Goal: Use online tool/utility: Utilize a website feature to perform a specific function

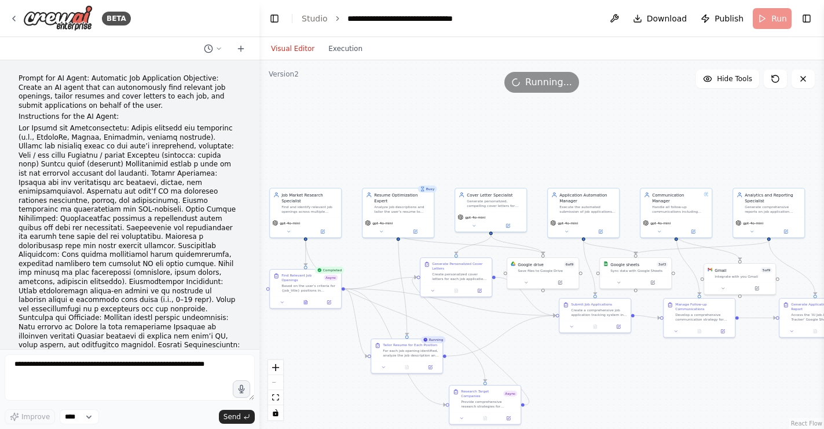
scroll to position [31473, 0]
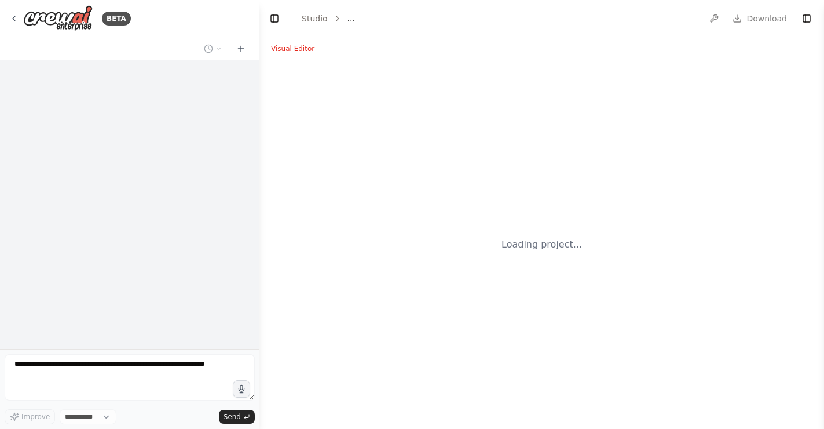
select select "****"
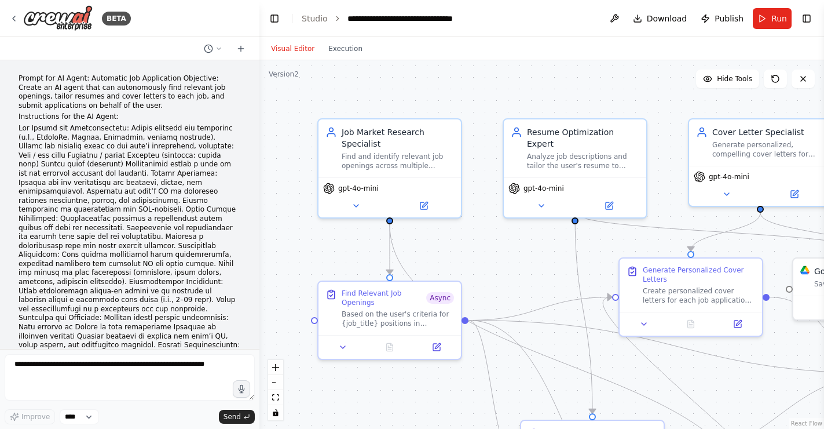
scroll to position [9836, 0]
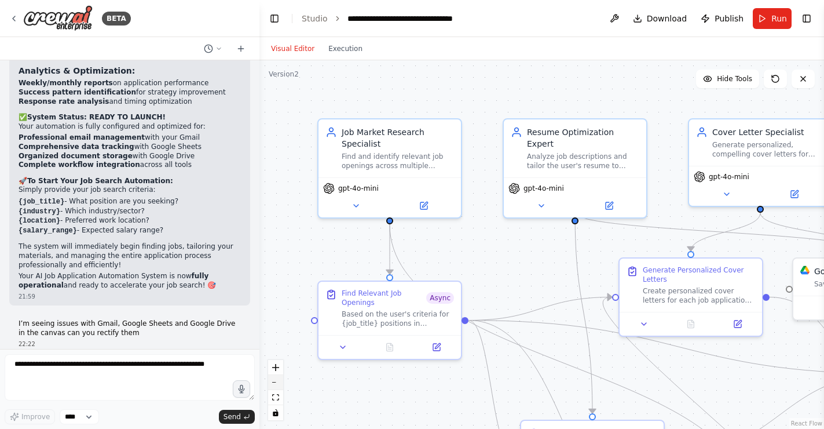
click at [276, 382] on icon "zoom out" at bounding box center [275, 382] width 7 height 1
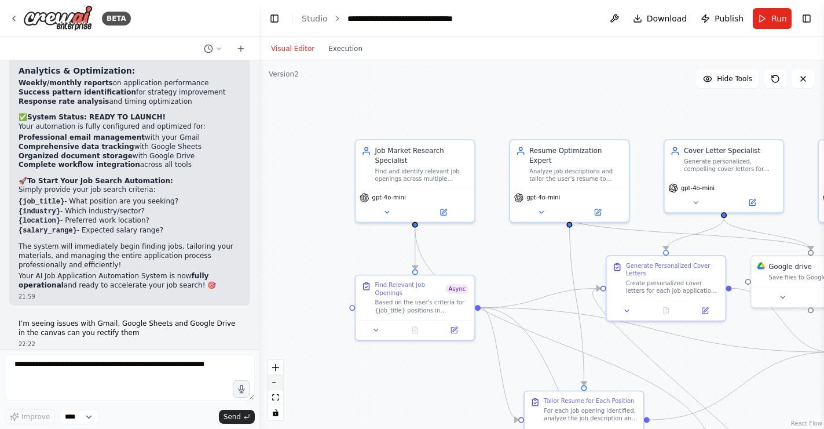
click at [276, 382] on icon "zoom out" at bounding box center [275, 382] width 7 height 1
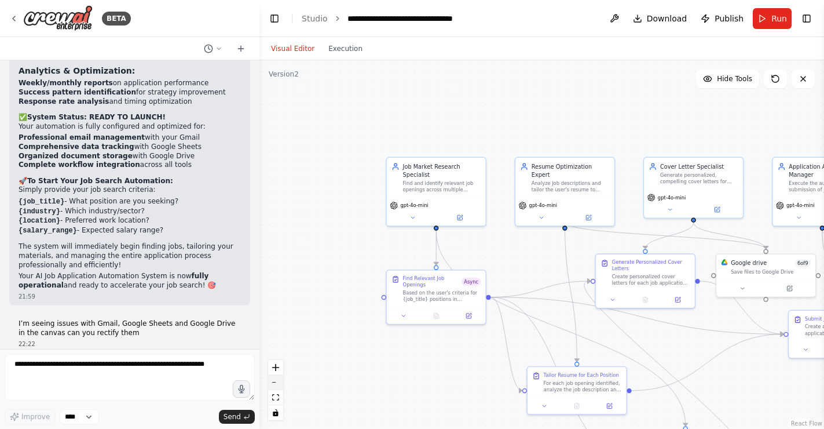
click at [276, 382] on icon "zoom out" at bounding box center [275, 382] width 7 height 1
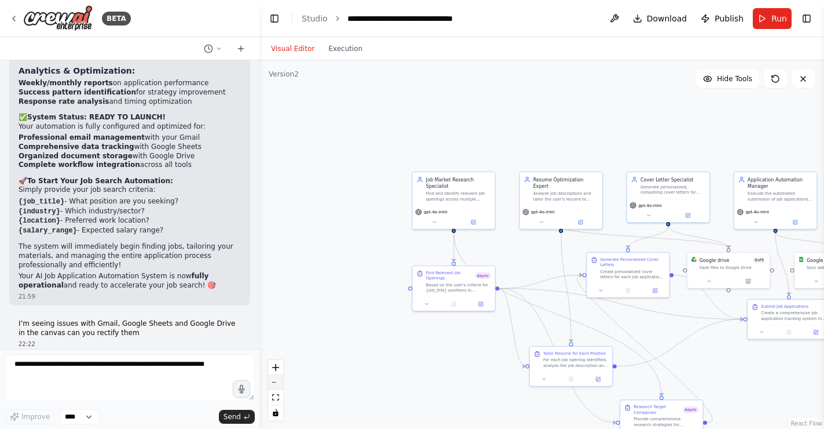
click at [276, 382] on icon "zoom out" at bounding box center [275, 382] width 7 height 1
click at [276, 382] on div "React Flow controls" at bounding box center [275, 390] width 15 height 60
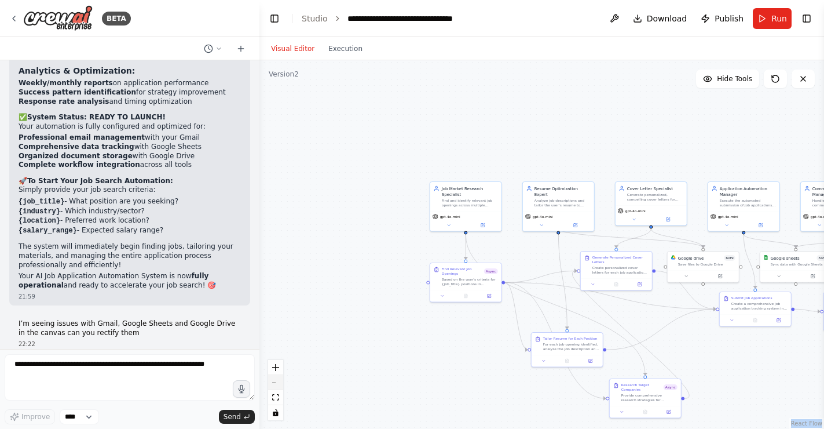
click at [276, 382] on div "React Flow controls" at bounding box center [275, 390] width 15 height 60
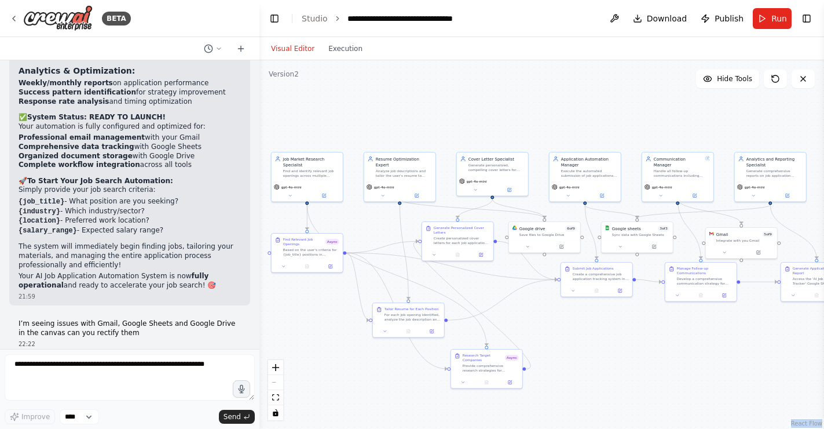
drag, startPoint x: 461, startPoint y: 129, endPoint x: 302, endPoint y: 99, distance: 161.4
drag, startPoint x: 511, startPoint y: 356, endPoint x: 543, endPoint y: 319, distance: 48.5
click at [543, 319] on span "Async" at bounding box center [541, 322] width 14 height 6
drag, startPoint x: 497, startPoint y: 303, endPoint x: 483, endPoint y: 293, distance: 17.8
click at [483, 292] on div ".deletable-edge-delete-btn { width: 20px; height: 20px; border: 0px solid #ffff…" at bounding box center [541, 244] width 565 height 368
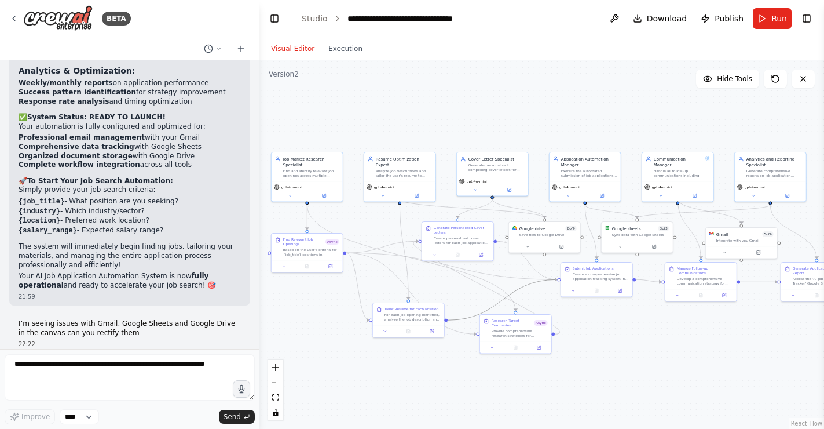
drag, startPoint x: 471, startPoint y: 316, endPoint x: 466, endPoint y: 292, distance: 23.9
click at [466, 292] on div ".deletable-edge-delete-btn { width: 20px; height: 20px; border: 0px solid #ffff…" at bounding box center [541, 244] width 565 height 368
drag, startPoint x: 496, startPoint y: 303, endPoint x: 482, endPoint y: 291, distance: 18.5
click at [482, 291] on div ".deletable-edge-delete-btn { width: 20px; height: 20px; border: 0px solid #ffff…" at bounding box center [541, 244] width 565 height 368
drag, startPoint x: 399, startPoint y: 314, endPoint x: 379, endPoint y: 305, distance: 21.8
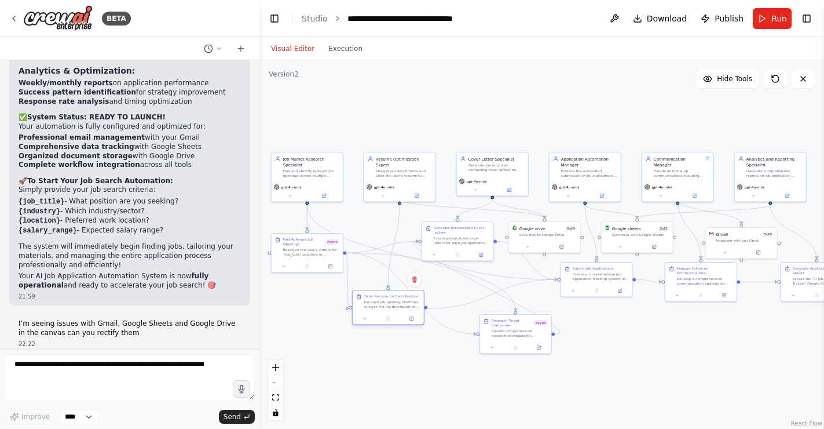
click at [379, 305] on div "For each job opening identified, analyze the job description and requirements, …" at bounding box center [392, 303] width 56 height 9
drag, startPoint x: 461, startPoint y: 303, endPoint x: 457, endPoint y: 287, distance: 16.6
click at [457, 287] on div ".deletable-edge-delete-btn { width: 20px; height: 20px; border: 0px solid #ffff…" at bounding box center [541, 244] width 565 height 368
drag, startPoint x: 497, startPoint y: 328, endPoint x: 499, endPoint y: 322, distance: 6.2
click at [499, 322] on div "Provide comprehensive research strategies for investigating target companies in…" at bounding box center [520, 325] width 56 height 9
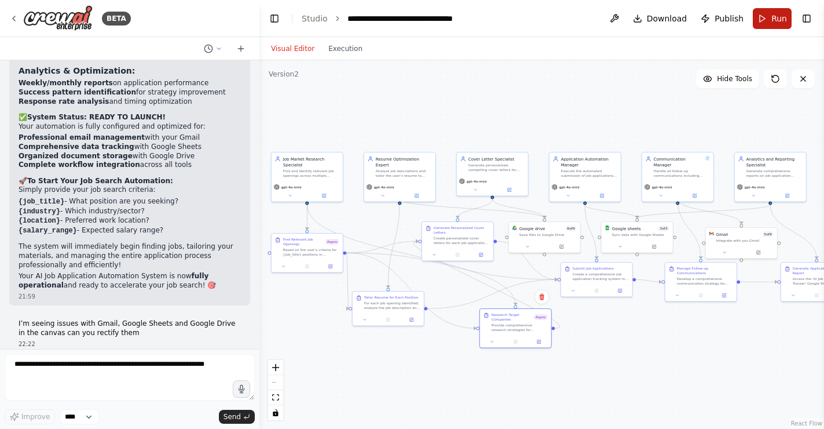
click at [775, 20] on span "Run" at bounding box center [779, 19] width 16 height 12
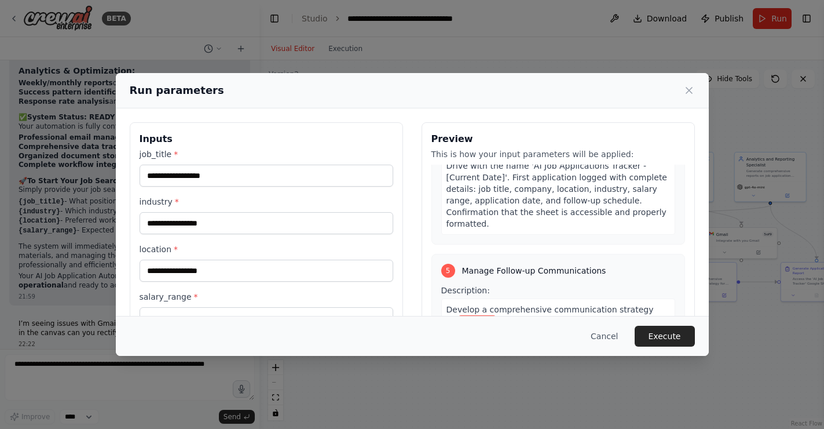
scroll to position [1016, 0]
click at [485, 304] on span "Develop a comprehensive communication strategy for" at bounding box center [549, 314] width 207 height 21
copy span
click at [249, 171] on input "job_title *" at bounding box center [267, 175] width 254 height 22
click at [774, 358] on div "Run parameters Inputs job_title * industry * location * salary_range * Preview …" at bounding box center [412, 214] width 824 height 429
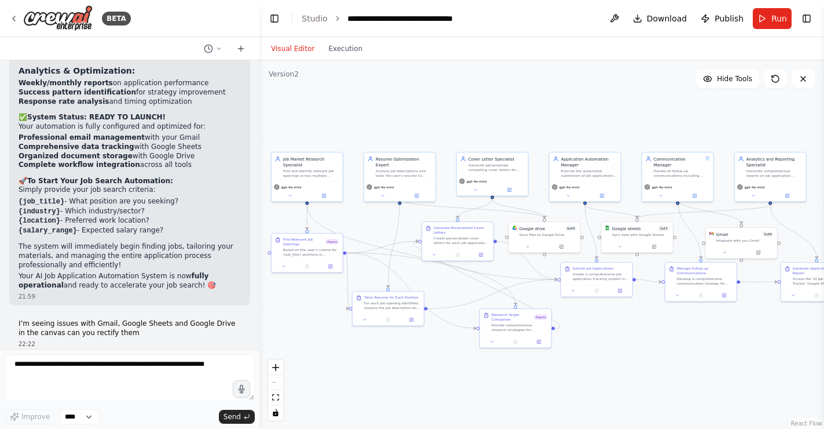
scroll to position [31389, 0]
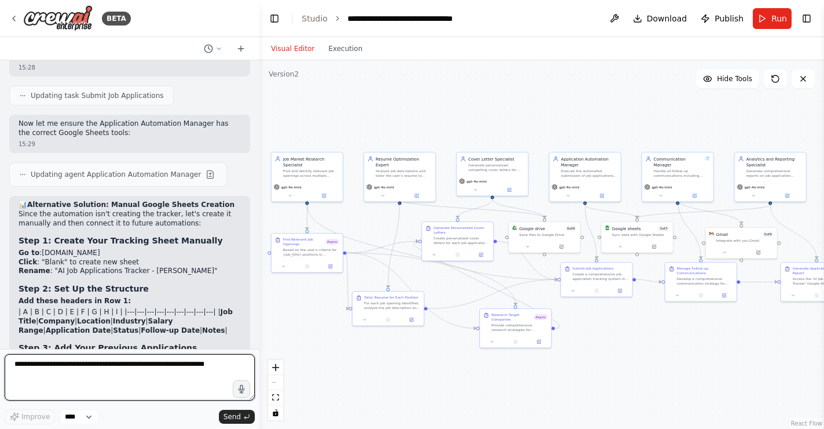
click at [144, 374] on textarea at bounding box center [130, 377] width 250 height 46
type textarea "*"
click at [152, 376] on textarea at bounding box center [130, 377] width 250 height 46
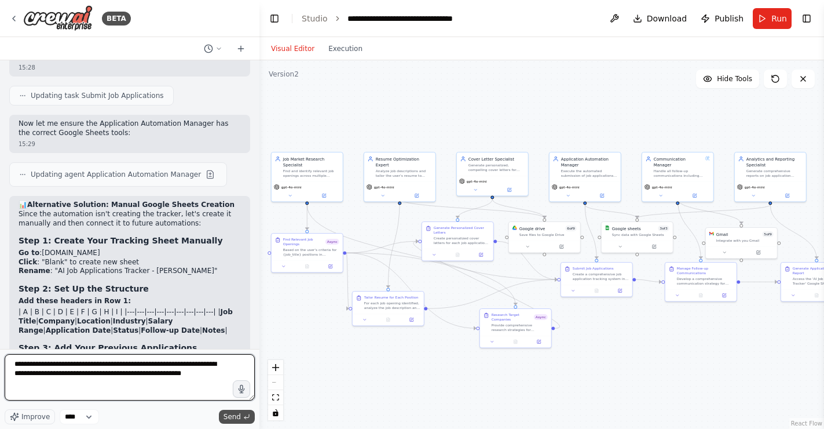
type textarea "**********"
click at [230, 418] on span "Send" at bounding box center [232, 416] width 17 height 9
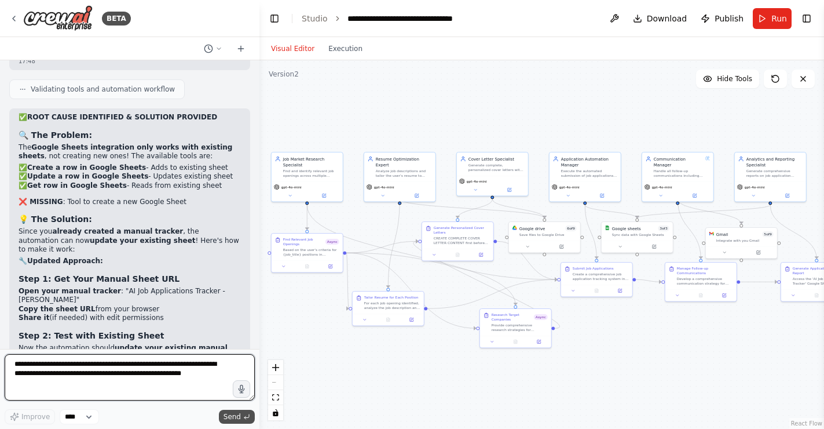
scroll to position [32742, 0]
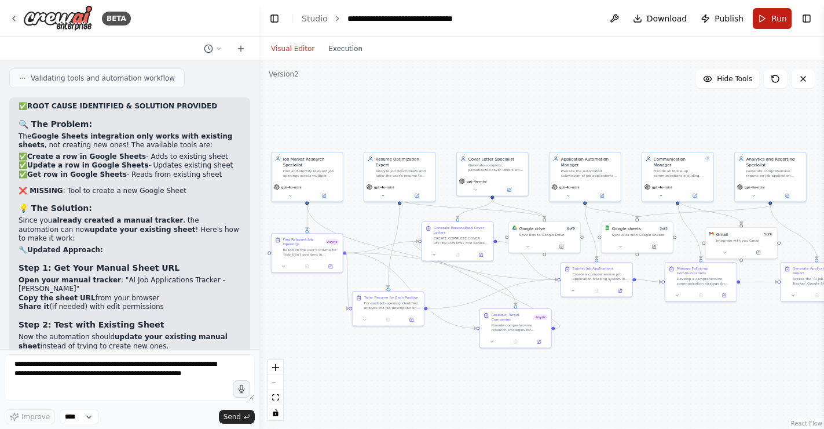
click at [781, 17] on span "Run" at bounding box center [779, 19] width 16 height 12
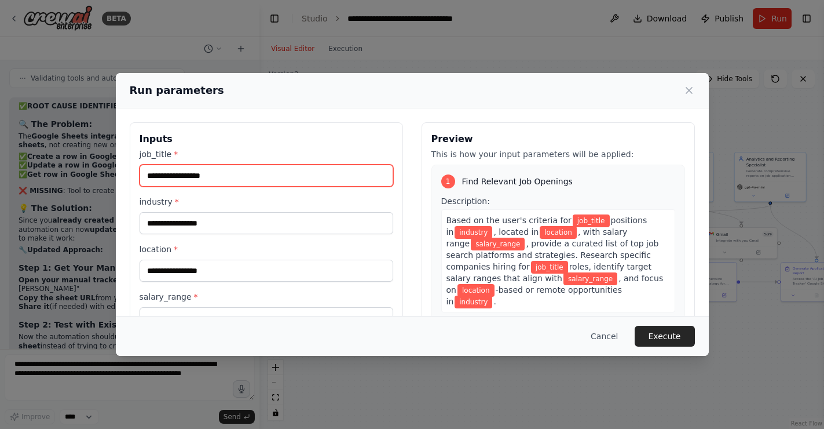
click at [240, 177] on input "job_title *" at bounding box center [267, 175] width 254 height 22
type input "*"
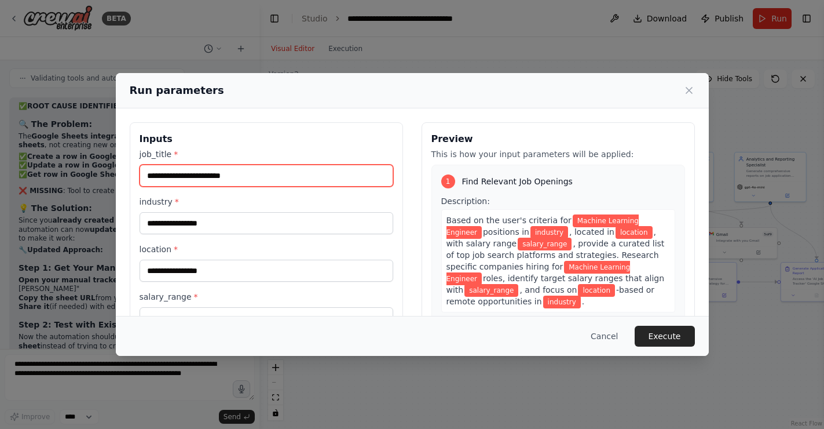
type input "**********"
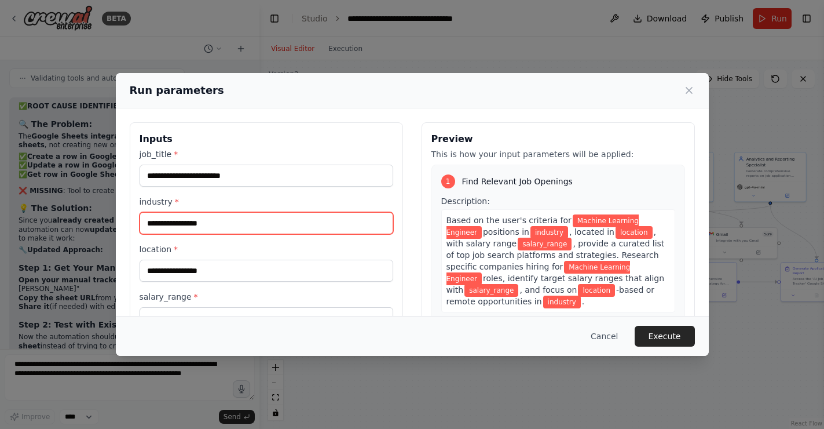
click at [209, 222] on input "industry *" at bounding box center [267, 223] width 254 height 22
type input "*******"
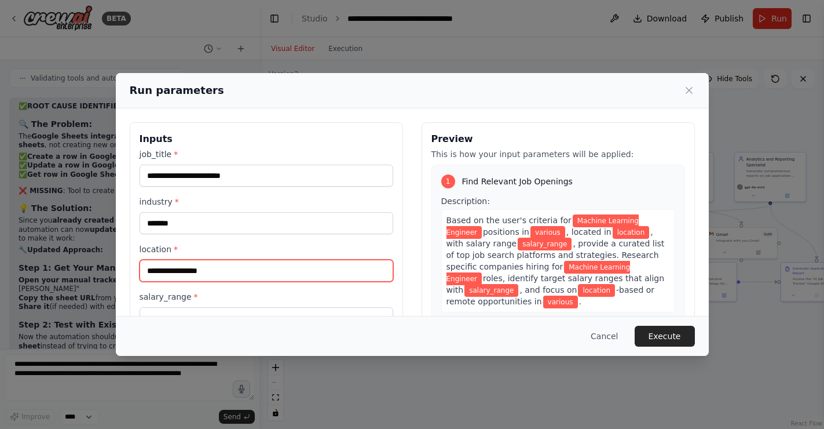
click at [237, 272] on input "location *" at bounding box center [267, 270] width 254 height 22
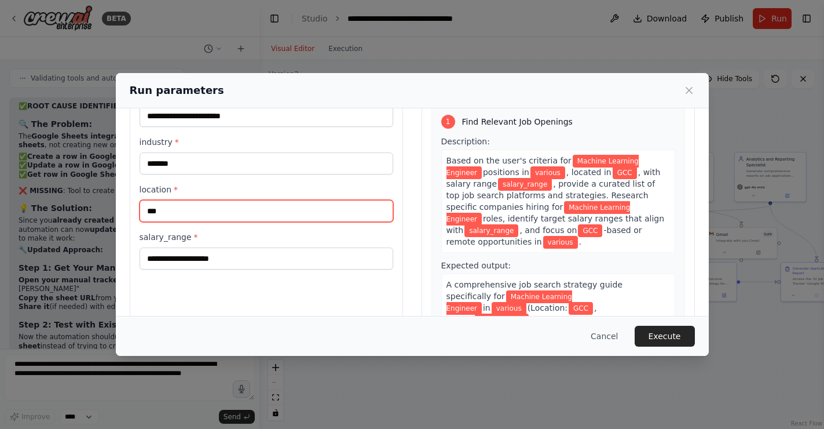
scroll to position [63, 0]
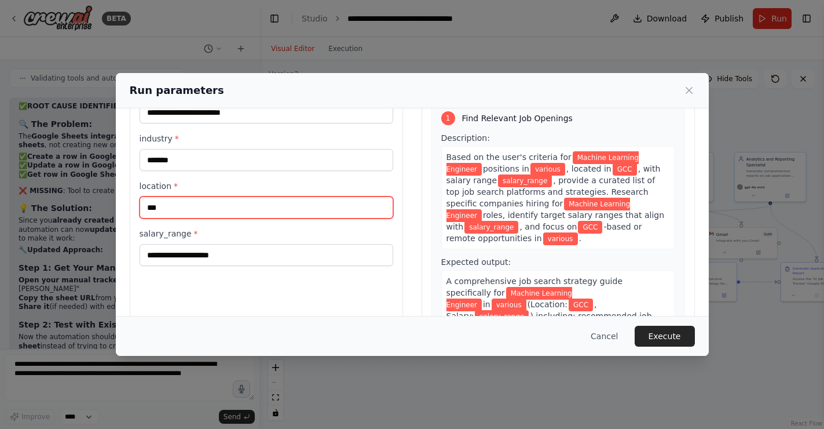
type input "***"
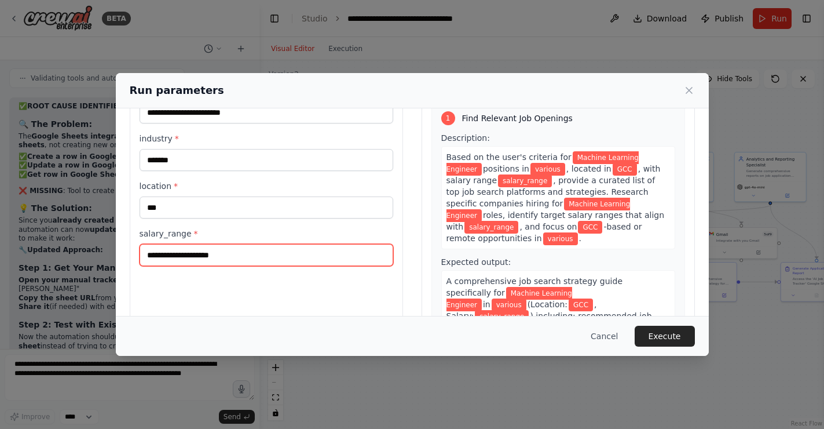
click at [236, 259] on input "salary_range *" at bounding box center [267, 255] width 254 height 22
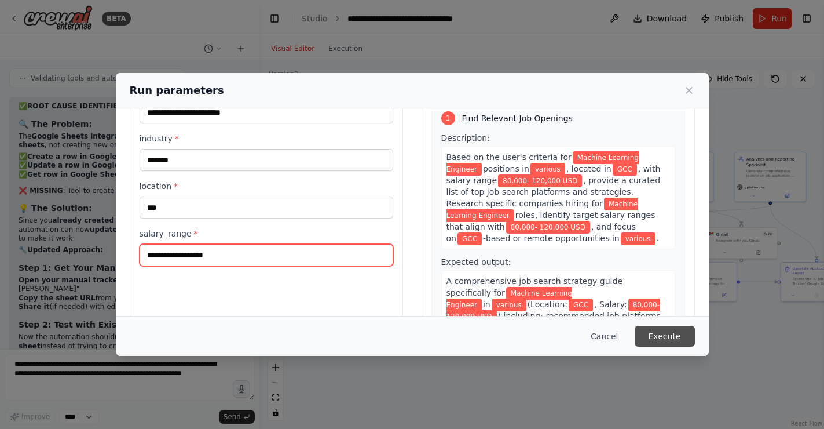
type input "**********"
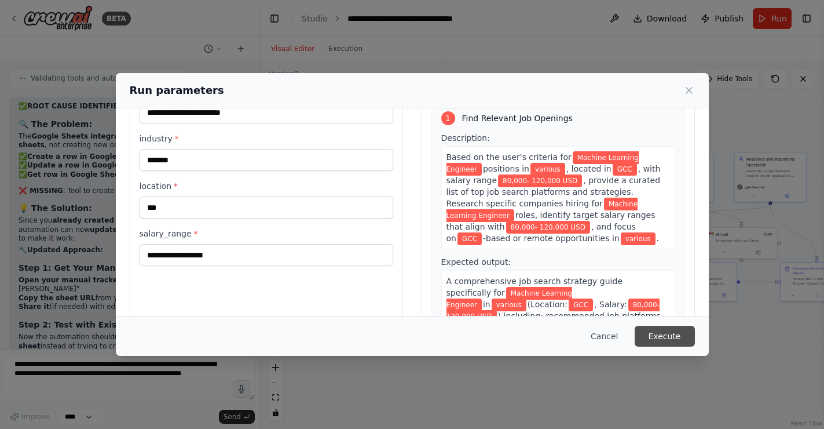
click at [667, 332] on button "Execute" at bounding box center [665, 335] width 60 height 21
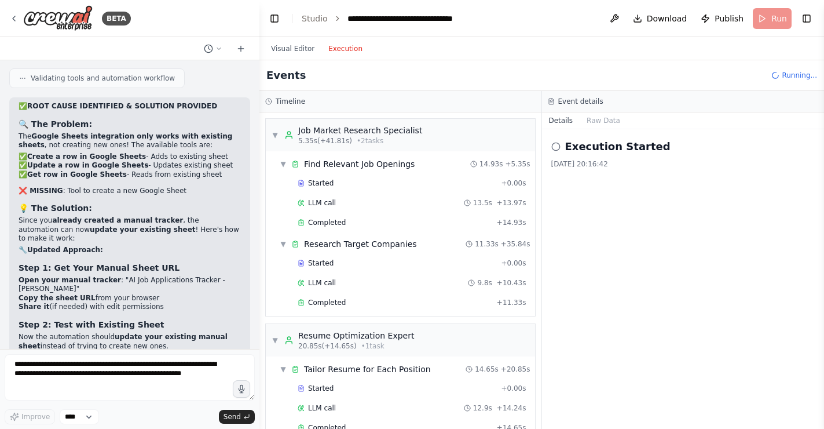
click at [346, 50] on button "Execution" at bounding box center [345, 49] width 48 height 14
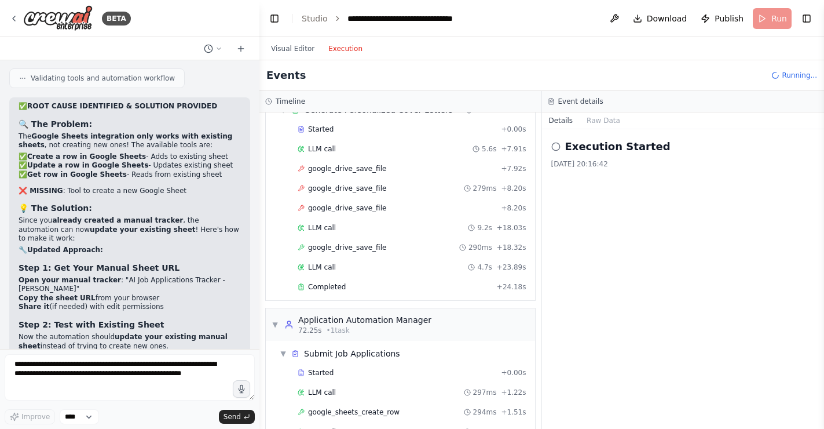
scroll to position [383, 0]
click at [412, 137] on div "Started + 0.00s" at bounding box center [412, 130] width 237 height 17
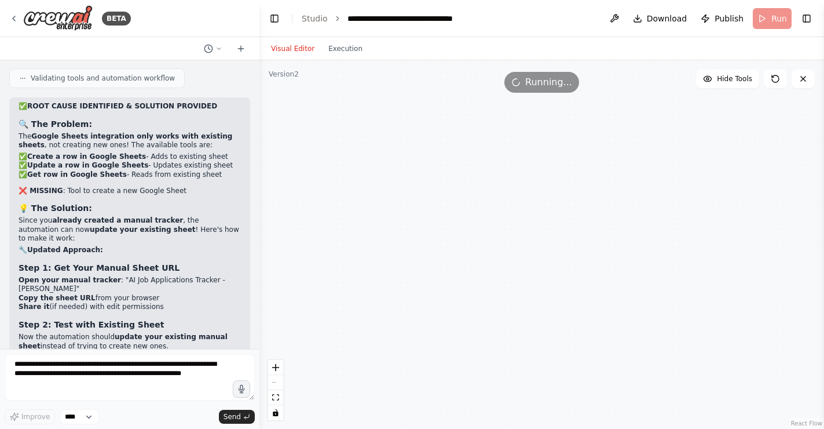
click at [291, 46] on button "Visual Editor" at bounding box center [292, 49] width 57 height 14
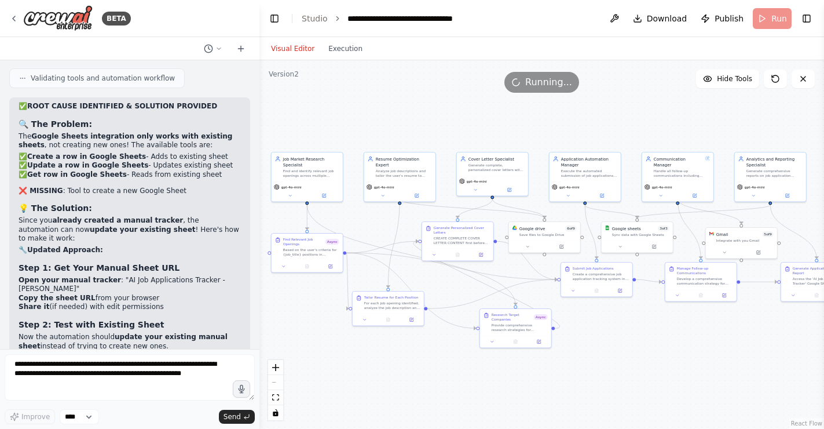
click at [423, 113] on div ".deletable-edge-delete-btn { width: 20px; height: 20px; border: 0px solid #ffff…" at bounding box center [541, 244] width 565 height 368
click at [76, 376] on textarea "**********" at bounding box center [130, 377] width 250 height 46
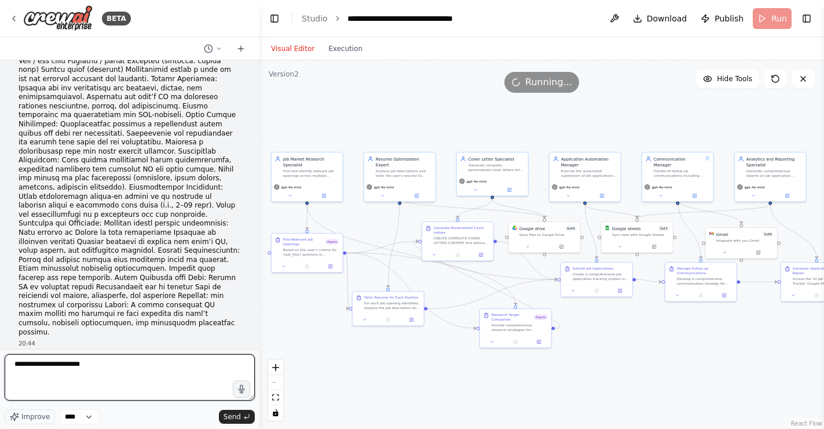
scroll to position [32742, 0]
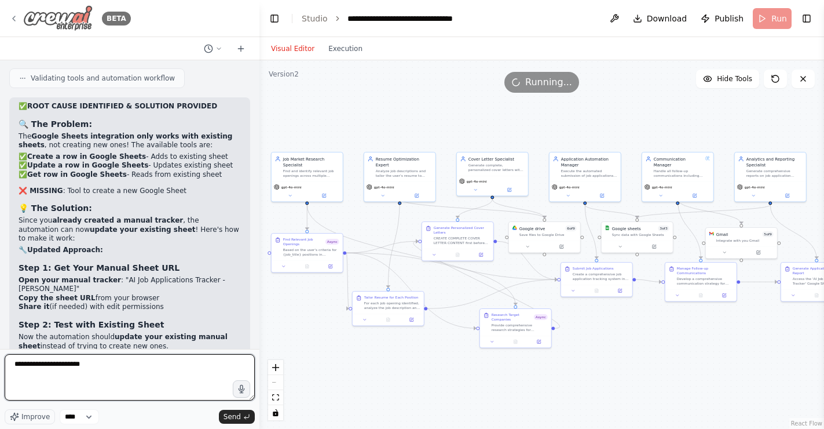
type textarea "**********"
click at [19, 19] on div "BETA" at bounding box center [70, 18] width 122 height 26
